Goal: Transaction & Acquisition: Purchase product/service

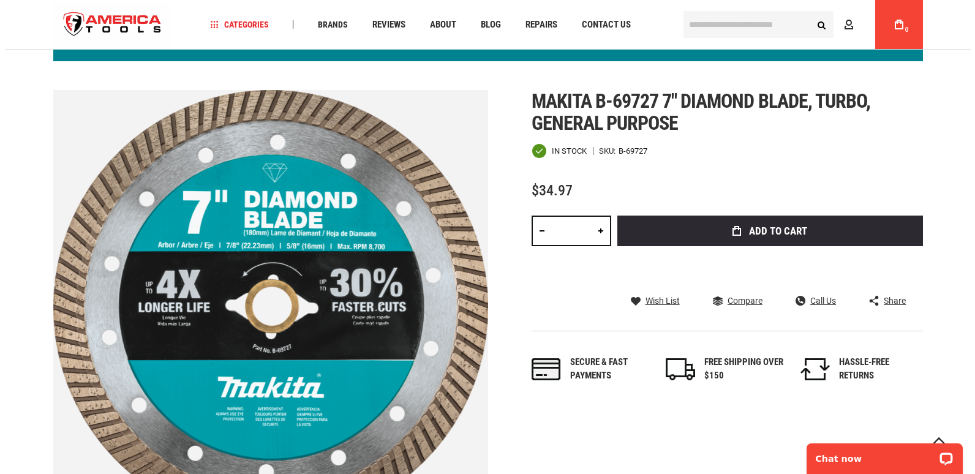
scroll to position [134, 0]
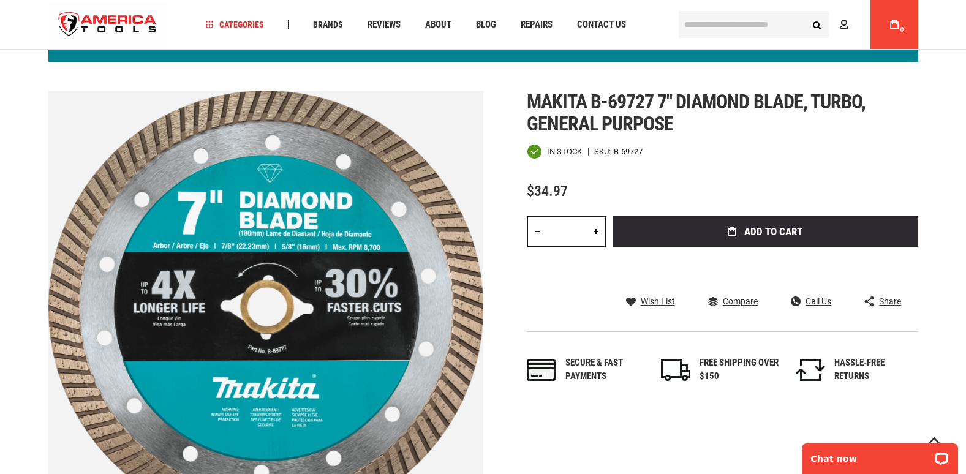
click at [593, 230] on link at bounding box center [596, 231] width 21 height 31
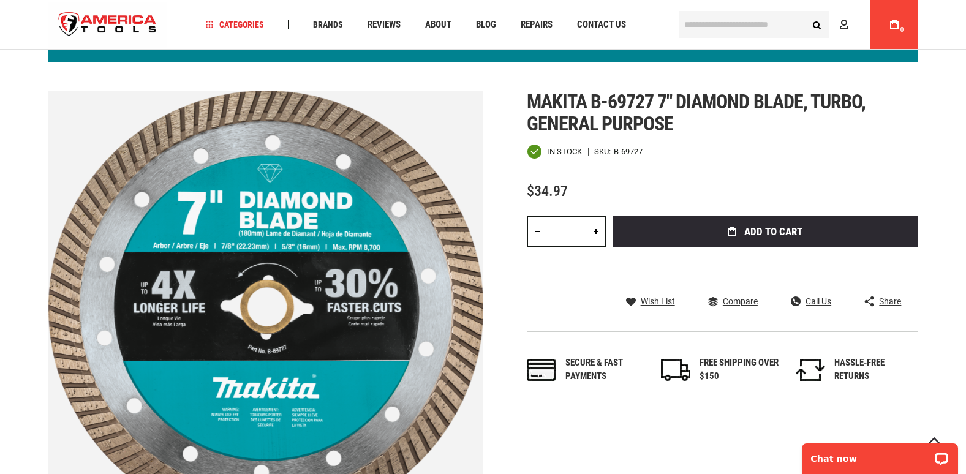
click at [593, 230] on link at bounding box center [596, 231] width 21 height 31
click at [592, 230] on link at bounding box center [596, 231] width 21 height 31
type input "**"
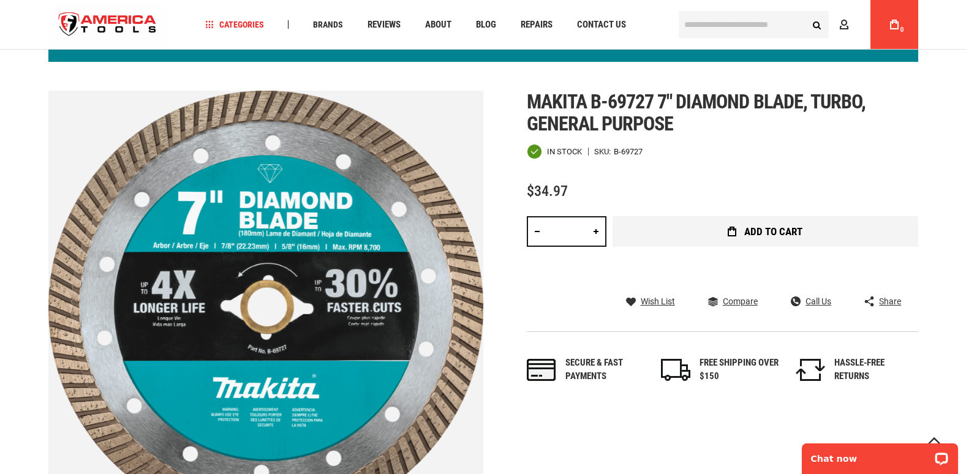
click at [770, 231] on span "Add to Cart" at bounding box center [773, 232] width 58 height 10
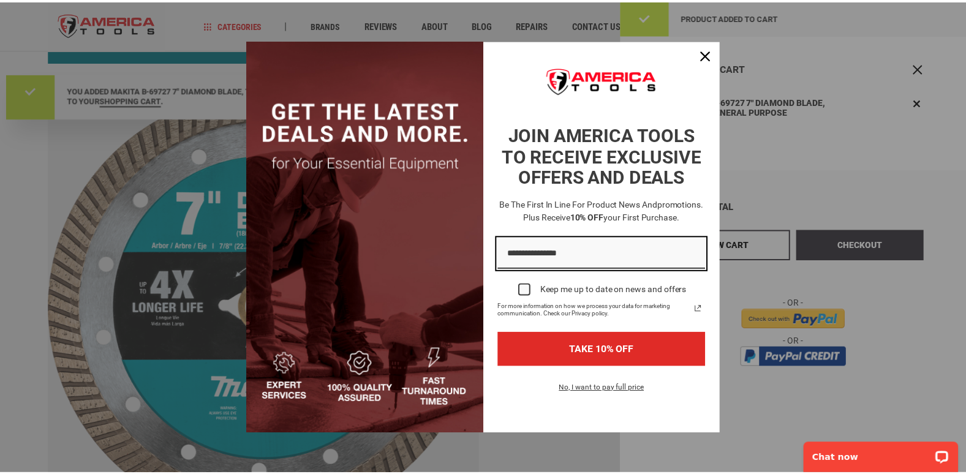
scroll to position [0, 0]
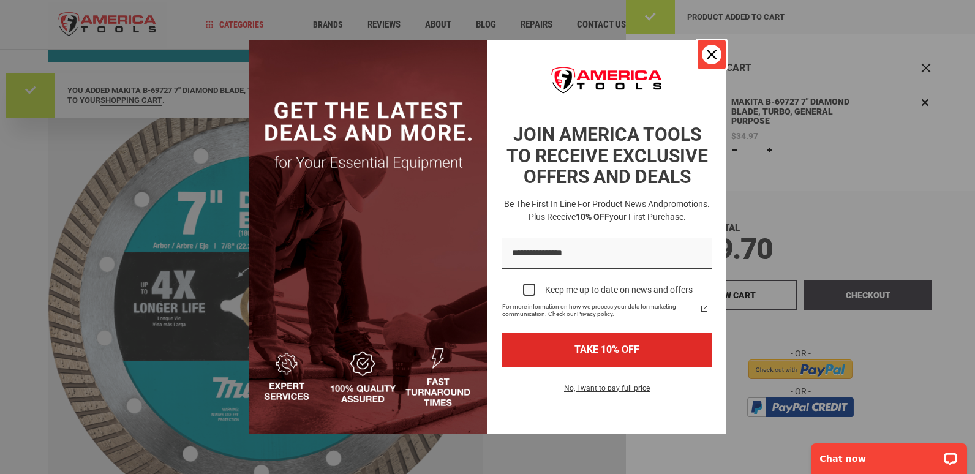
click at [712, 53] on icon "close icon" at bounding box center [712, 55] width 10 height 10
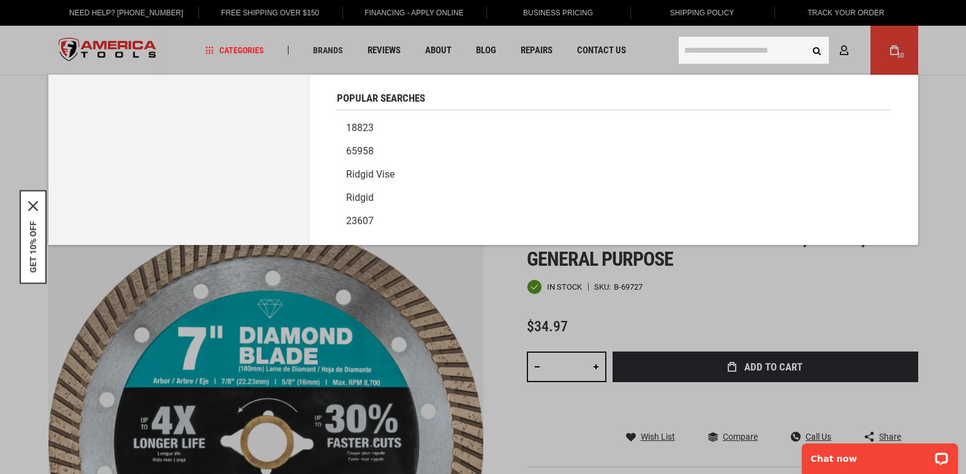
click at [704, 45] on input "text" at bounding box center [754, 50] width 150 height 27
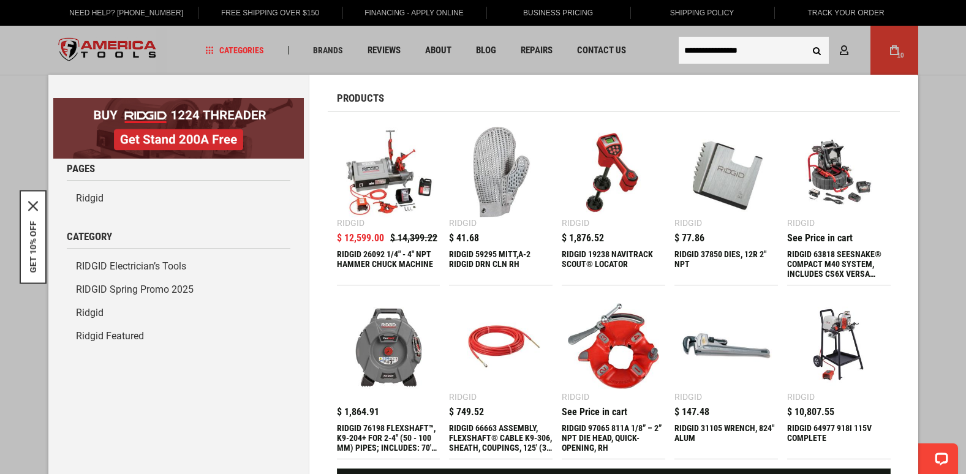
type input "**********"
click at [806, 39] on button "Search" at bounding box center [817, 50] width 23 height 23
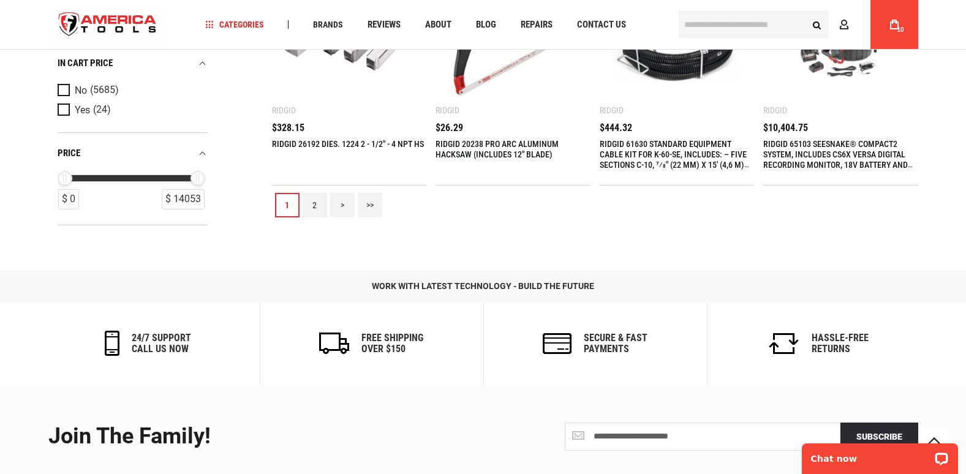
scroll to position [1654, 0]
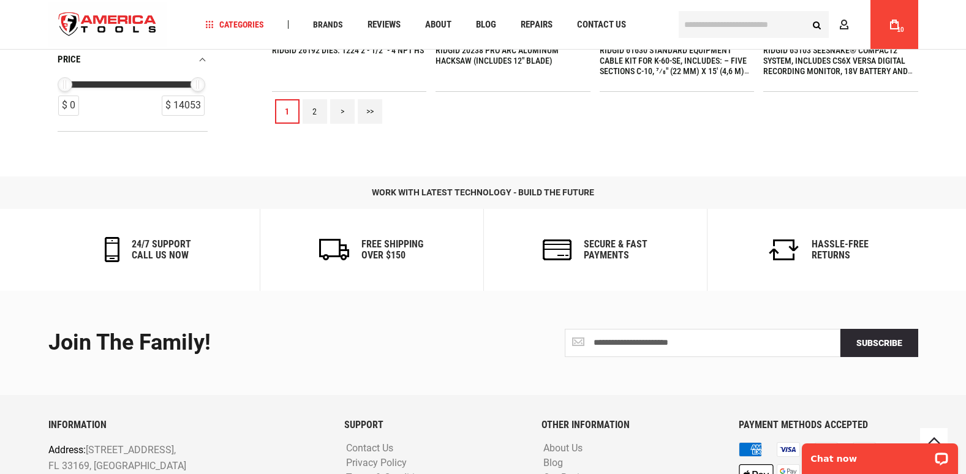
click at [311, 110] on link "2" at bounding box center [315, 111] width 25 height 25
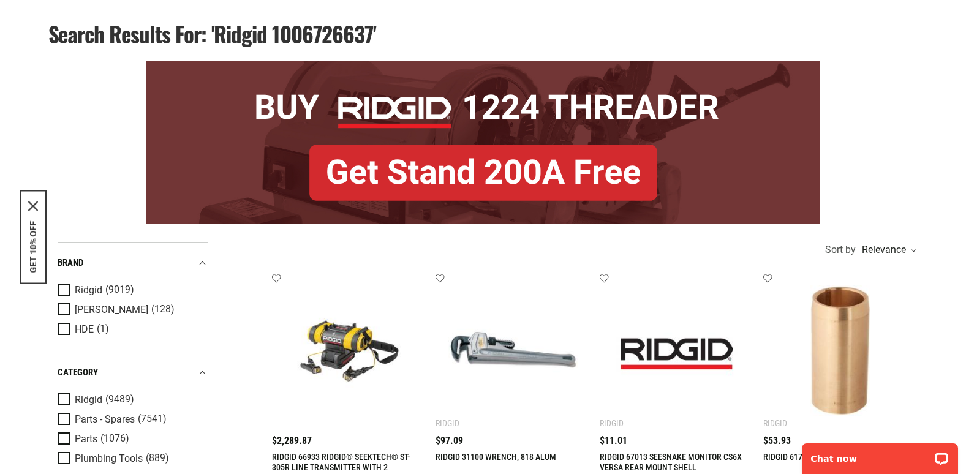
scroll to position [0, 0]
